Goal: Transaction & Acquisition: Book appointment/travel/reservation

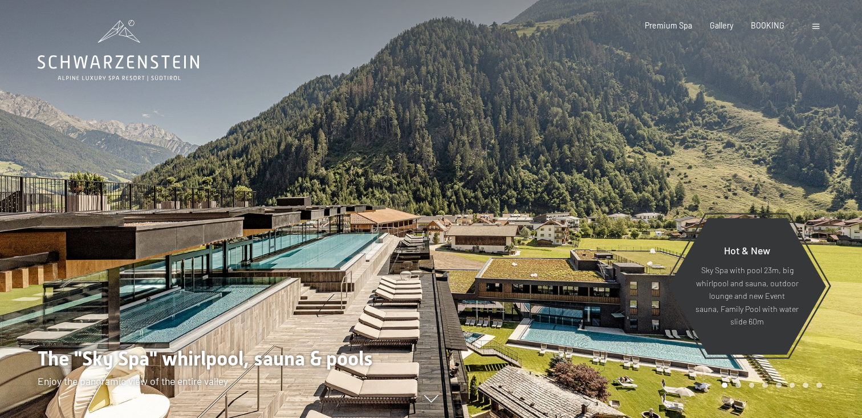
click at [809, 30] on div "Booking Enquiries Premium Spa Gallery BOOKING DE IT EN Vouchers Gallery Enquiri…" at bounding box center [716, 25] width 212 height 11
click at [773, 22] on span "BOOKING" at bounding box center [768, 24] width 34 height 10
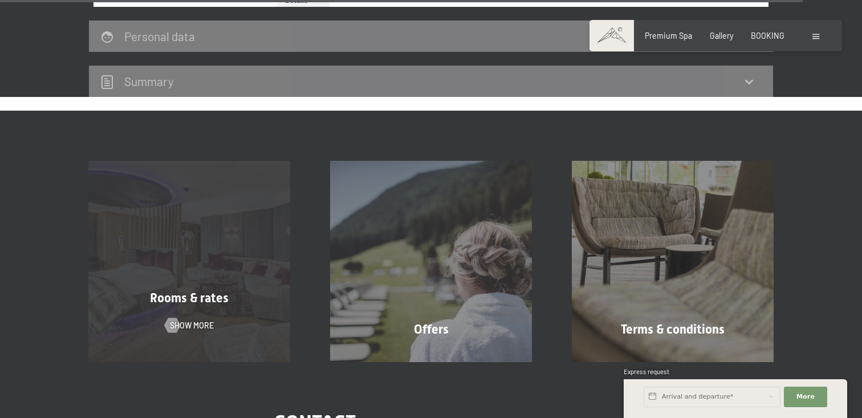
scroll to position [3596, 0]
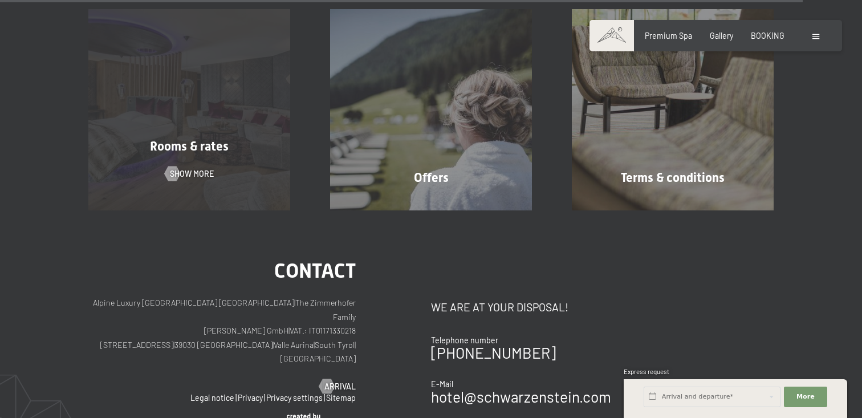
click at [279, 194] on div "Rooms & rates Show more" at bounding box center [189, 109] width 242 height 201
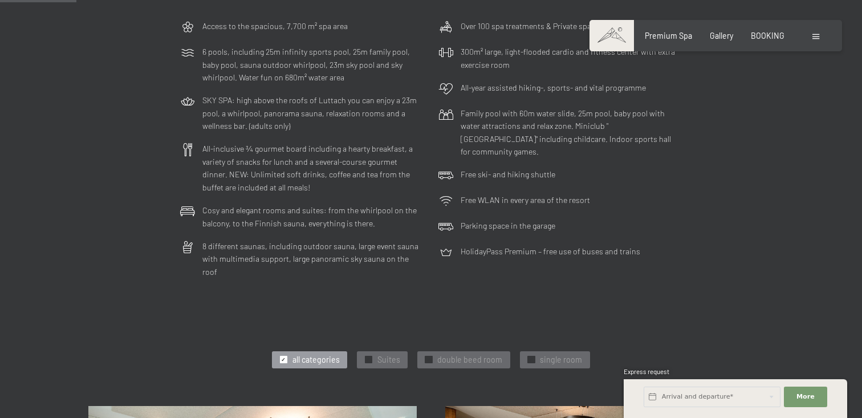
scroll to position [575, 0]
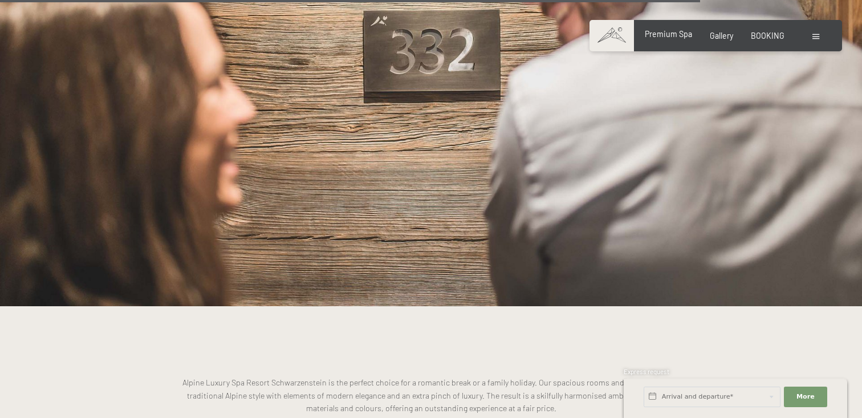
scroll to position [2291, 0]
